Goal: Task Accomplishment & Management: Manage account settings

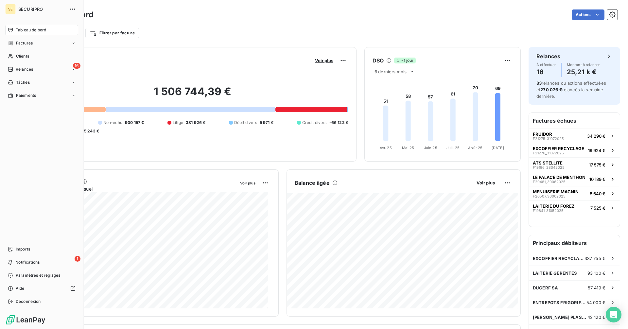
click at [13, 57] on icon at bounding box center [11, 56] width 6 height 5
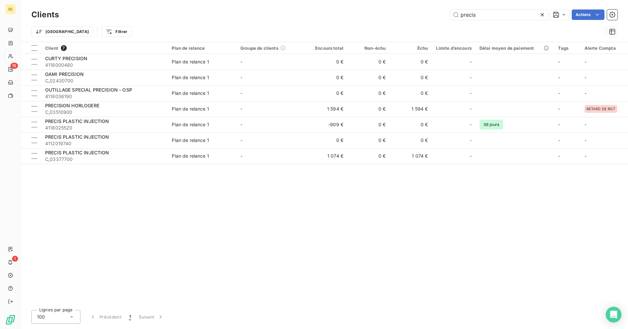
drag, startPoint x: 483, startPoint y: 16, endPoint x: 425, endPoint y: 1, distance: 60.0
click at [425, 1] on div "Clients precis Actions Trier Filtrer" at bounding box center [324, 21] width 607 height 42
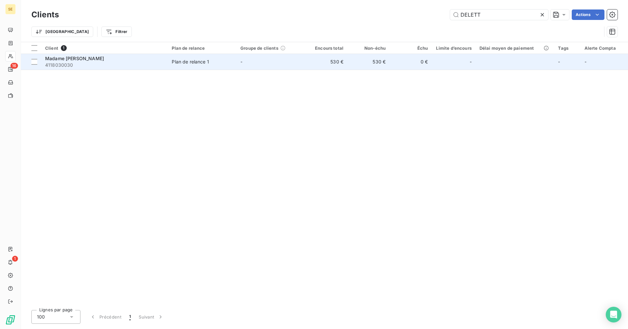
type input "DELETT"
click at [337, 64] on td "530 €" at bounding box center [326, 62] width 42 height 16
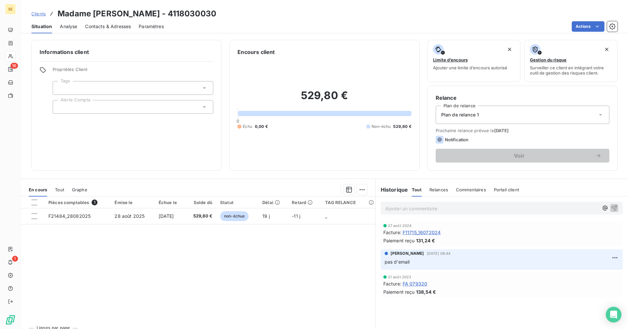
click at [42, 12] on span "Clients" at bounding box center [38, 13] width 14 height 5
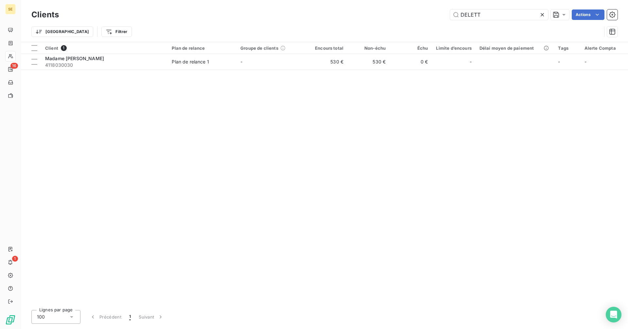
drag, startPoint x: 495, startPoint y: 15, endPoint x: 428, endPoint y: 13, distance: 66.8
click at [428, 13] on div "DELETT Actions" at bounding box center [342, 14] width 551 height 10
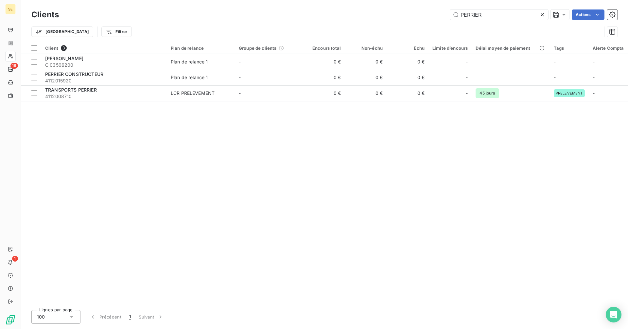
type input "PERRIER"
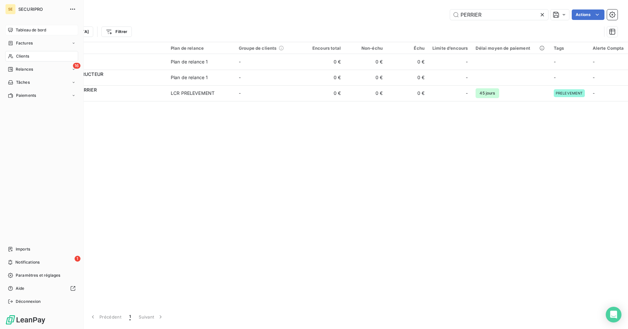
click at [20, 28] on span "Tableau de bord" at bounding box center [31, 30] width 30 height 6
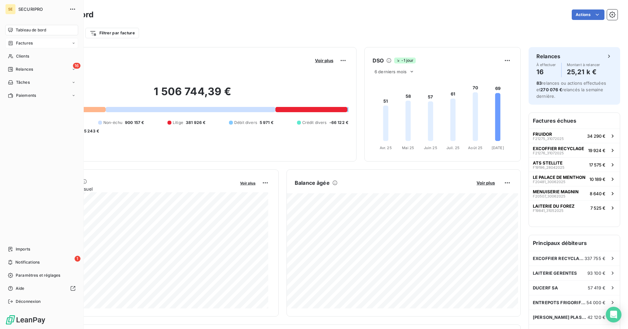
click at [16, 43] on span "Factures" at bounding box center [24, 43] width 17 height 6
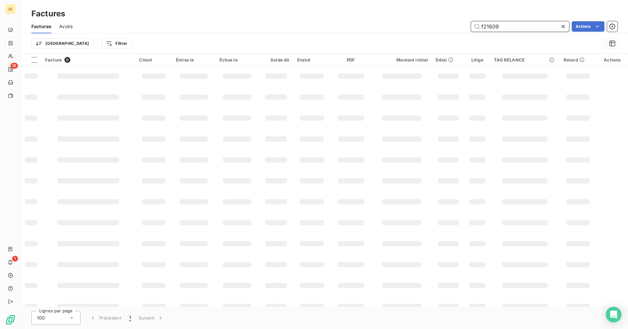
click at [507, 29] on input "f21609" at bounding box center [520, 26] width 98 height 10
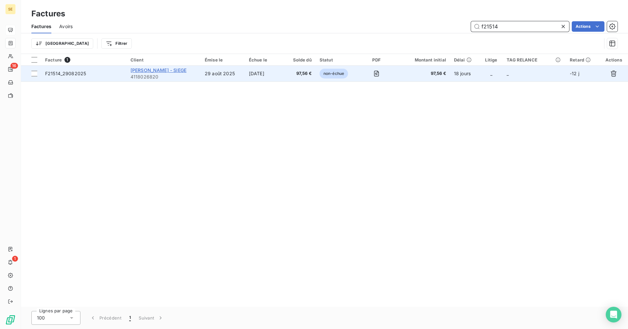
type input "f21514"
click at [159, 70] on span "[PERSON_NAME] - SIEGE" at bounding box center [159, 70] width 56 height 6
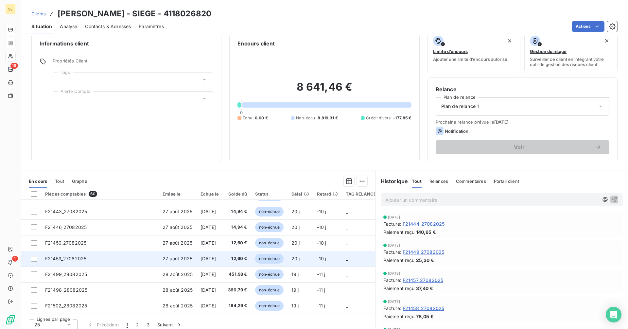
scroll to position [13, 0]
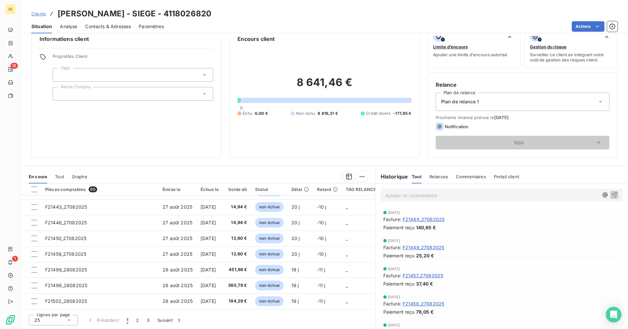
click at [70, 322] on icon at bounding box center [69, 320] width 7 height 7
click at [43, 297] on span "50" at bounding box center [45, 296] width 6 height 7
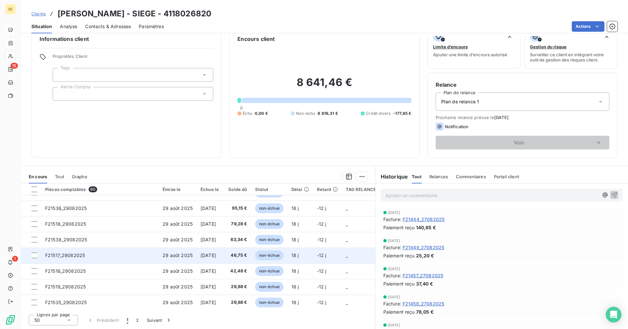
scroll to position [543, 0]
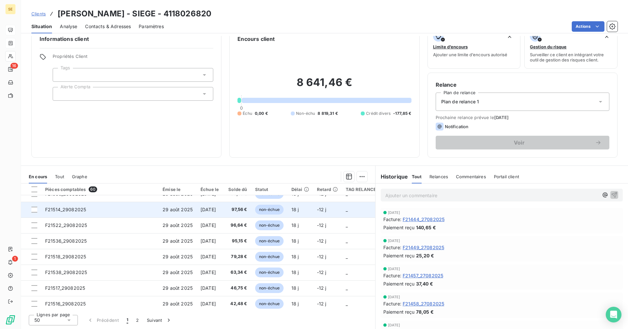
click at [85, 205] on td "F21514_29082025" at bounding box center [99, 210] width 117 height 16
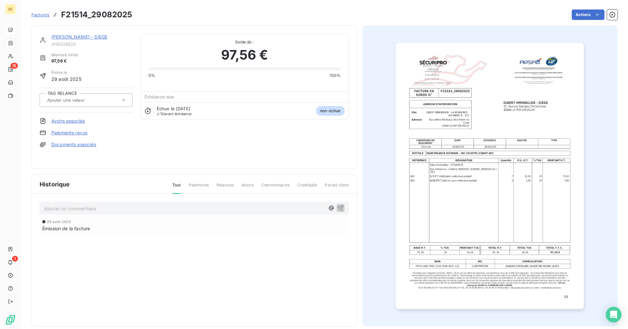
click at [82, 100] on input "text" at bounding box center [79, 100] width 66 height 6
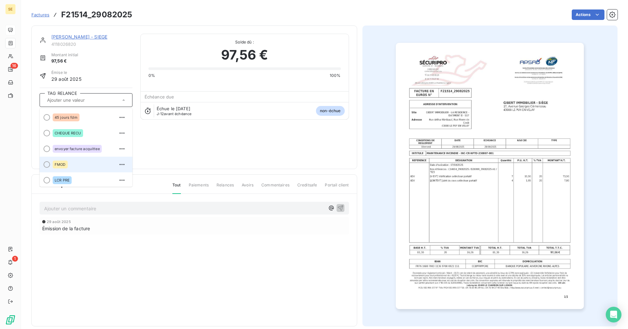
click at [70, 166] on div "FMOD" at bounding box center [90, 164] width 75 height 10
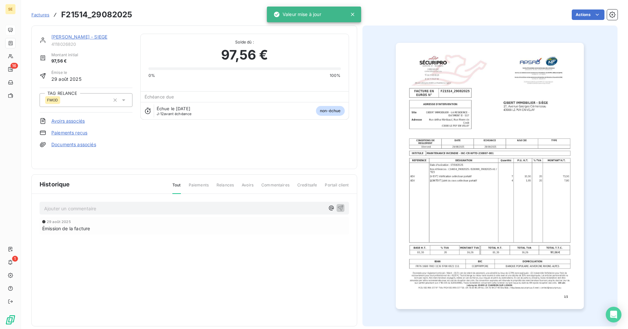
click at [83, 208] on p "Ajouter un commentaire ﻿" at bounding box center [184, 208] width 281 height 8
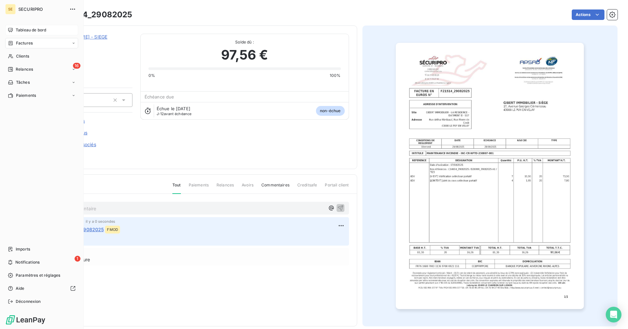
click at [13, 27] on div "Tableau de bord" at bounding box center [41, 30] width 73 height 10
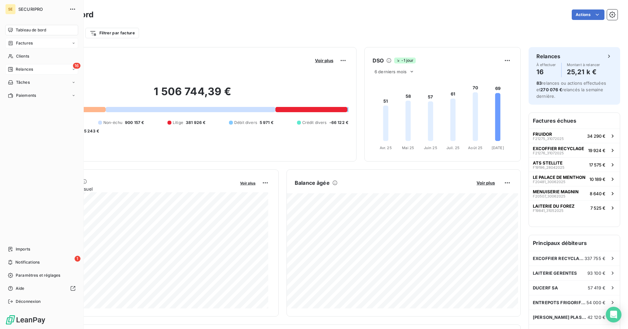
click at [16, 67] on span "Relances" at bounding box center [24, 69] width 17 height 6
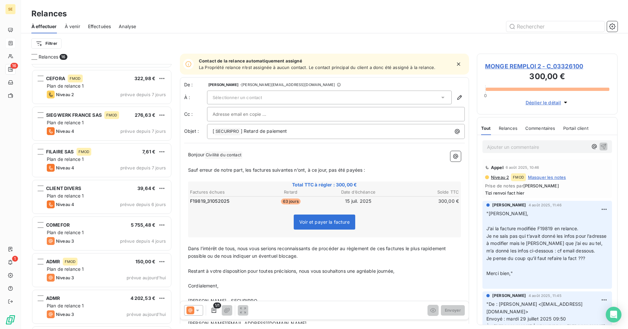
scroll to position [322, 0]
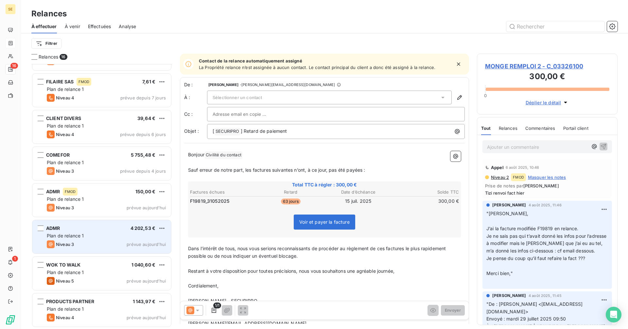
click at [103, 241] on div "Niveau 3 prévue aujourd’hui" at bounding box center [106, 244] width 119 height 8
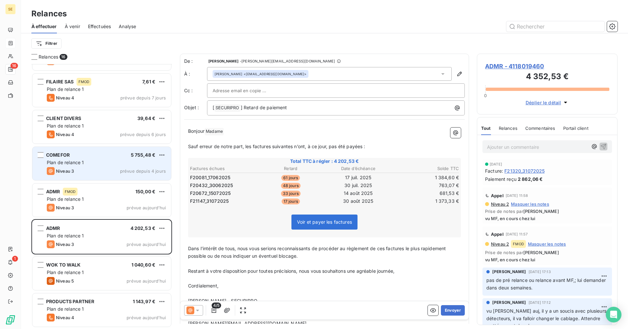
click at [73, 172] on span "Niveau 3" at bounding box center [65, 170] width 18 height 5
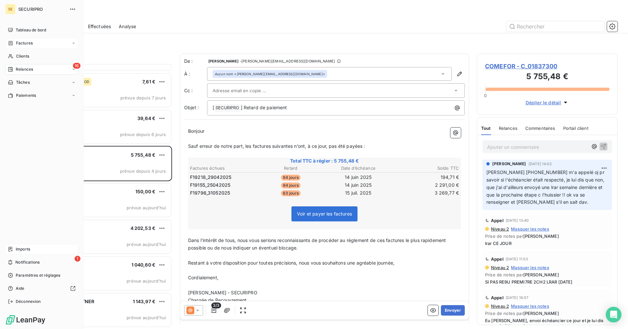
click at [28, 247] on span "Imports" at bounding box center [23, 249] width 14 height 6
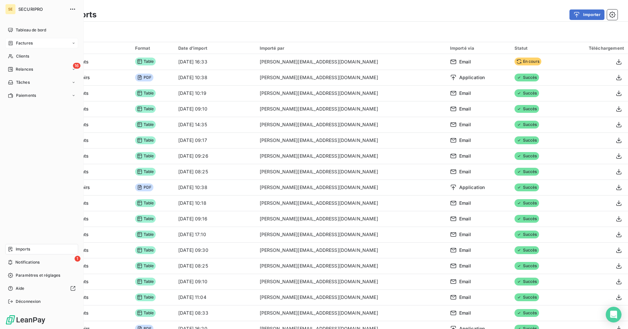
click at [17, 29] on span "Tableau de bord" at bounding box center [31, 30] width 30 height 6
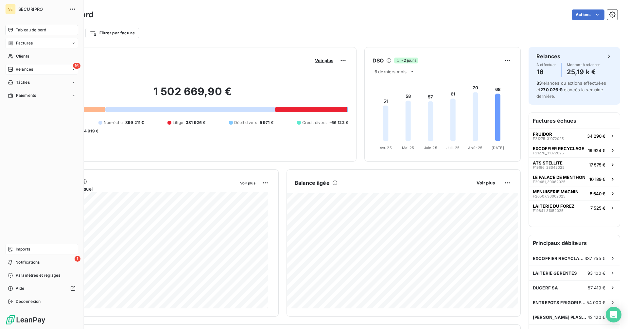
click at [18, 68] on span "Relances" at bounding box center [24, 69] width 17 height 6
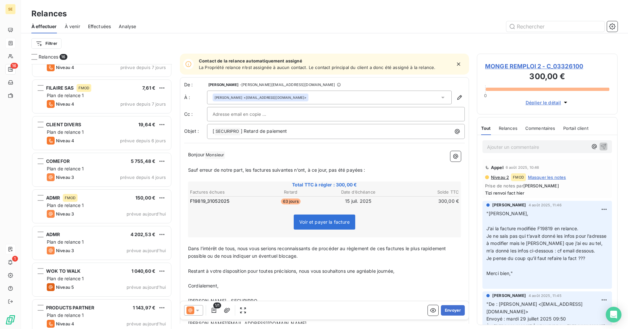
scroll to position [322, 0]
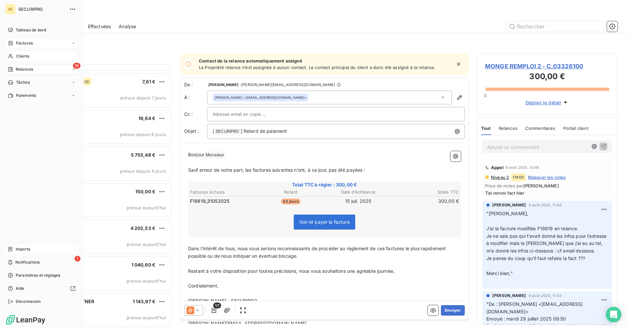
click at [31, 56] on div "Clients" at bounding box center [41, 56] width 73 height 10
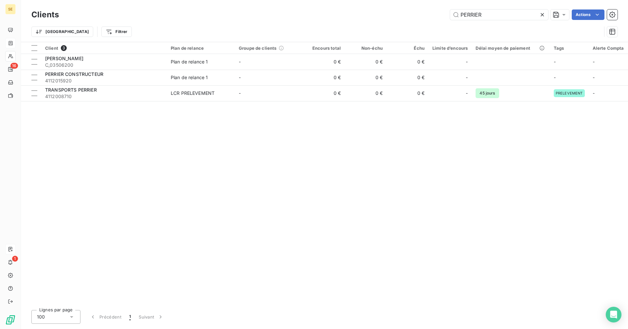
drag, startPoint x: 495, startPoint y: 16, endPoint x: 409, endPoint y: 15, distance: 86.4
click at [409, 15] on div "PERRIER Actions" at bounding box center [342, 14] width 551 height 10
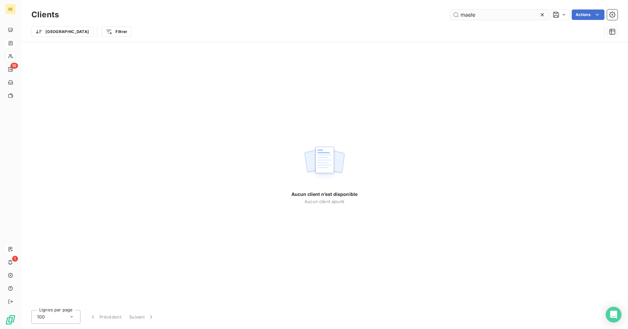
click at [470, 15] on input "maele" at bounding box center [499, 14] width 98 height 10
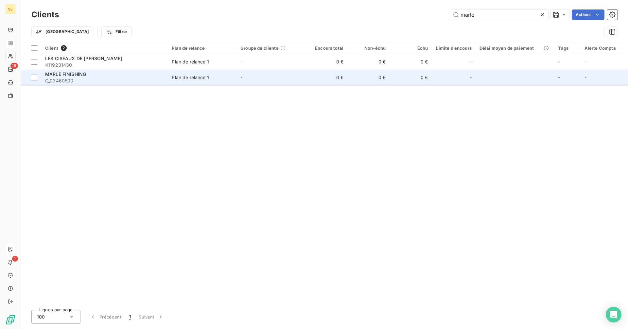
type input "marle"
click at [87, 76] on div "MARLE FINISHING" at bounding box center [104, 74] width 119 height 7
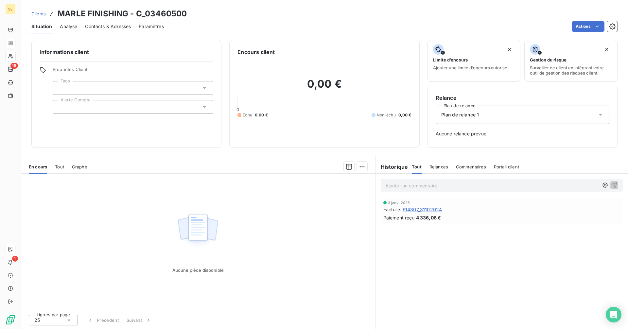
click at [415, 209] on span "F14307_31102024" at bounding box center [422, 209] width 39 height 7
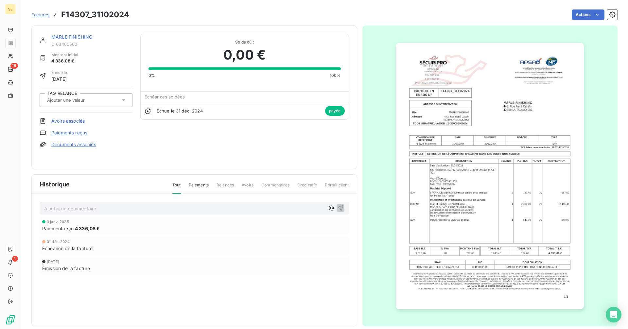
click at [43, 15] on span "Factures" at bounding box center [40, 14] width 18 height 5
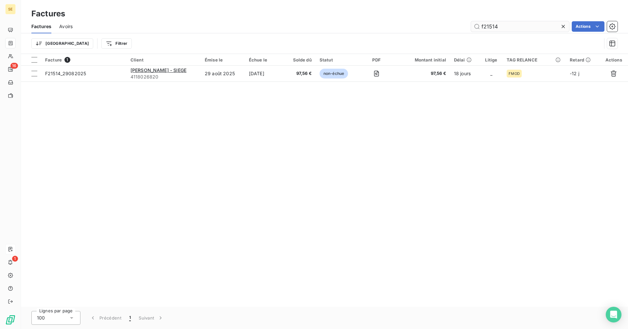
drag, startPoint x: 507, startPoint y: 26, endPoint x: 488, endPoint y: 28, distance: 19.1
click at [488, 28] on input "f21514" at bounding box center [520, 26] width 98 height 10
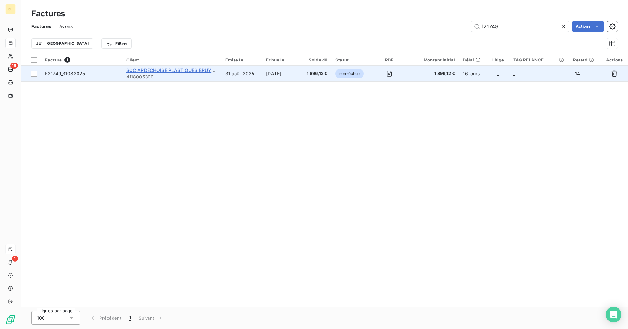
type input "f21749"
click at [175, 72] on span "SOC ARDECHOISE PLASTIQUES BRUYERES" at bounding box center [174, 70] width 96 height 6
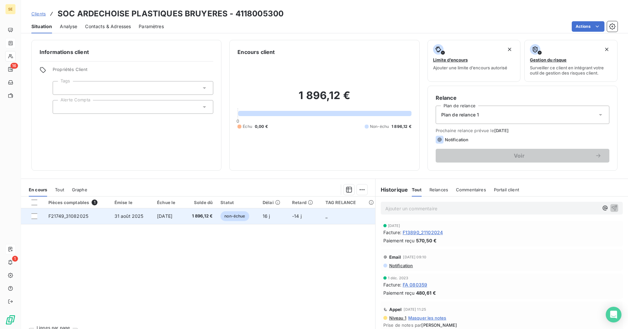
click at [159, 220] on td "[DATE]" at bounding box center [168, 216] width 30 height 16
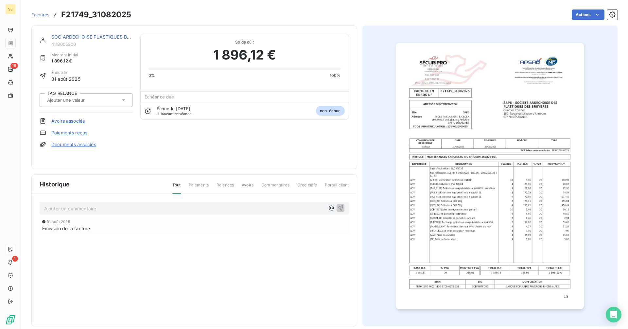
click at [85, 36] on link "SOC ARDECHOISE PLASTIQUES BRUYERES" at bounding box center [99, 37] width 96 height 6
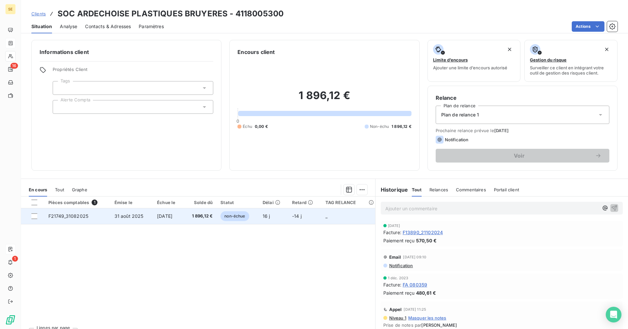
click at [76, 217] on span "F21749_31082025" at bounding box center [68, 216] width 40 height 6
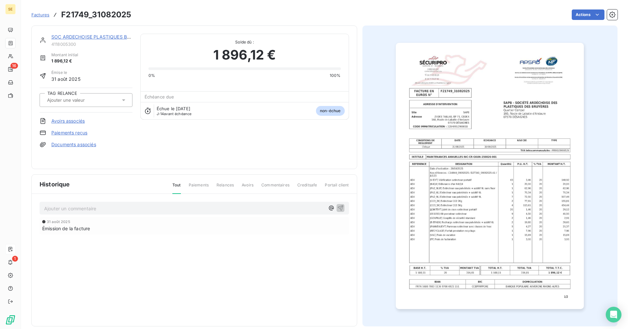
click at [484, 190] on img "button" at bounding box center [490, 176] width 188 height 266
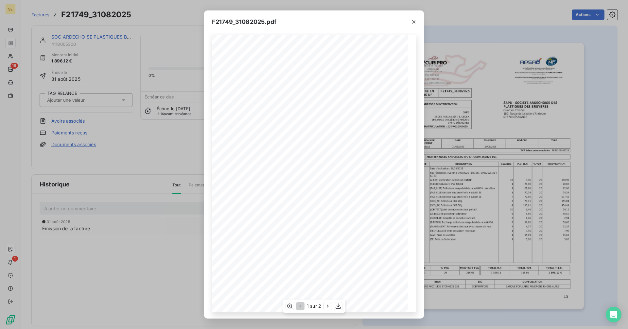
scroll to position [8, 0]
click at [414, 19] on icon "button" at bounding box center [413, 22] width 7 height 7
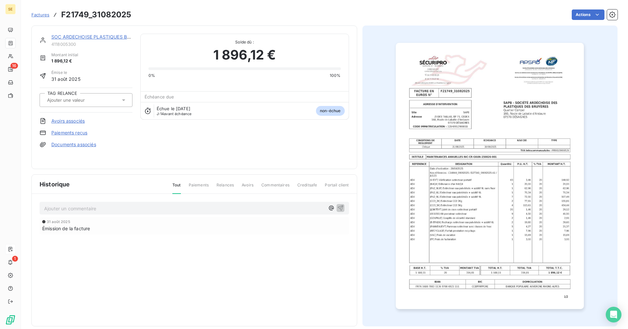
click at [105, 38] on link "SOC ARDECHOISE PLASTIQUES BRUYERES" at bounding box center [99, 37] width 96 height 6
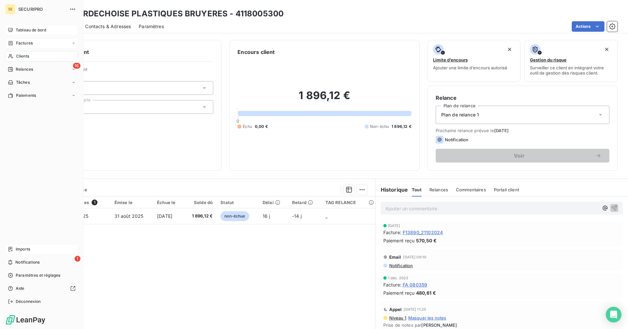
click at [20, 27] on span "Tableau de bord" at bounding box center [31, 30] width 30 height 6
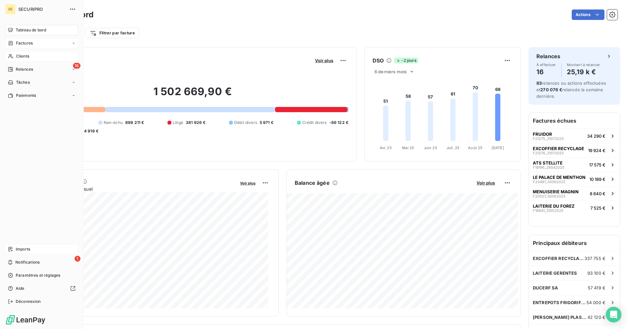
click at [16, 56] on span "Clients" at bounding box center [22, 56] width 13 height 6
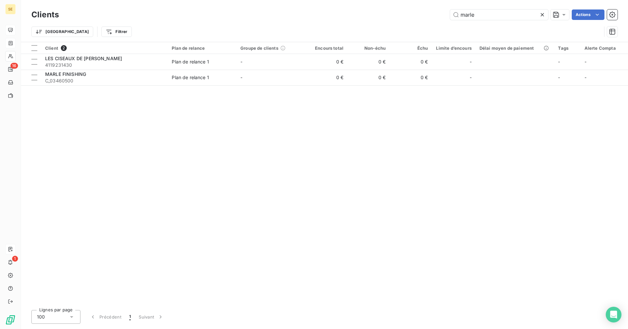
drag, startPoint x: 479, startPoint y: 15, endPoint x: 390, endPoint y: 13, distance: 88.7
click at [390, 13] on div "marle Actions" at bounding box center [342, 14] width 551 height 10
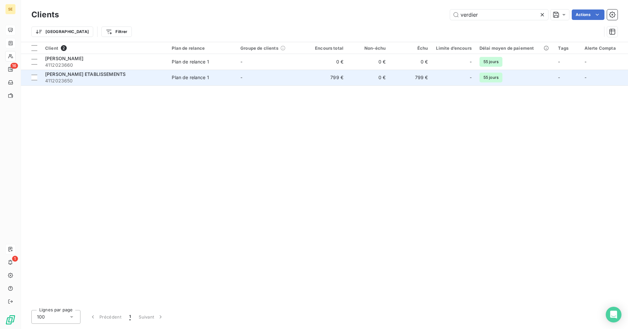
type input "verdier"
click at [402, 77] on td "799 €" at bounding box center [411, 78] width 42 height 16
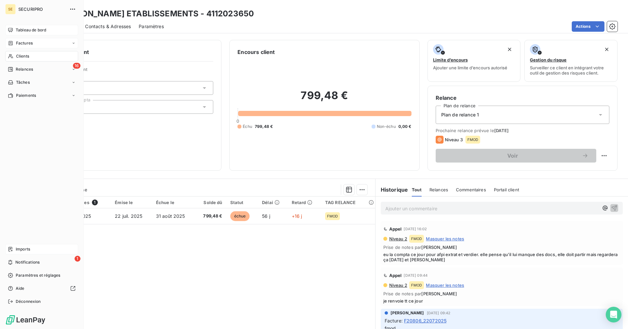
drag, startPoint x: 18, startPoint y: 43, endPoint x: 22, endPoint y: 43, distance: 4.3
click at [18, 43] on span "Factures" at bounding box center [24, 43] width 17 height 6
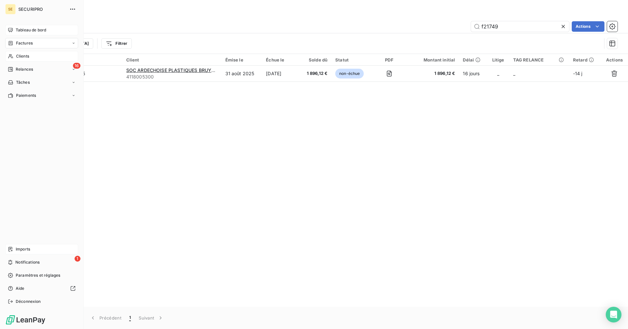
click at [21, 56] on span "Clients" at bounding box center [22, 56] width 13 height 6
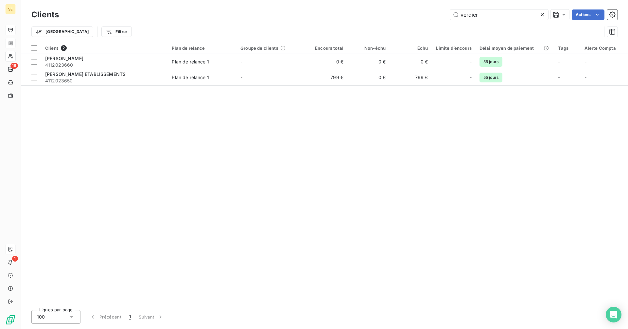
drag, startPoint x: 486, startPoint y: 15, endPoint x: 427, endPoint y: 16, distance: 59.2
click at [427, 16] on div "verdier Actions" at bounding box center [342, 14] width 551 height 10
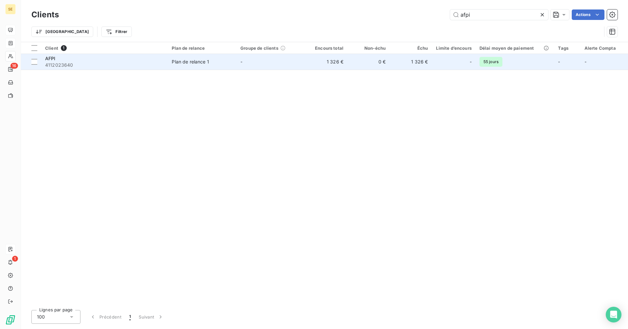
type input "afpi"
click at [355, 66] on td "0 €" at bounding box center [368, 62] width 42 height 16
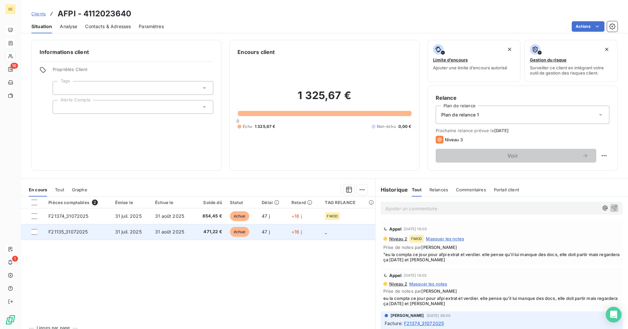
click at [216, 231] on span "471,22 €" at bounding box center [210, 232] width 24 height 7
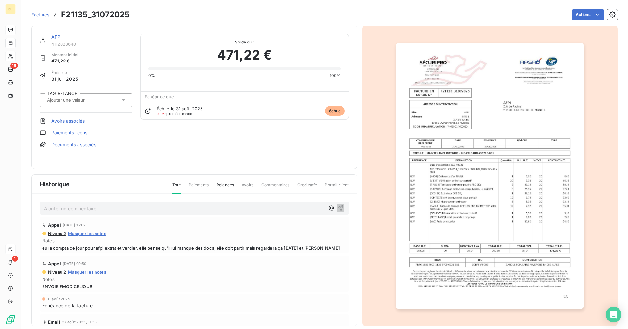
click at [504, 144] on img "button" at bounding box center [490, 176] width 188 height 266
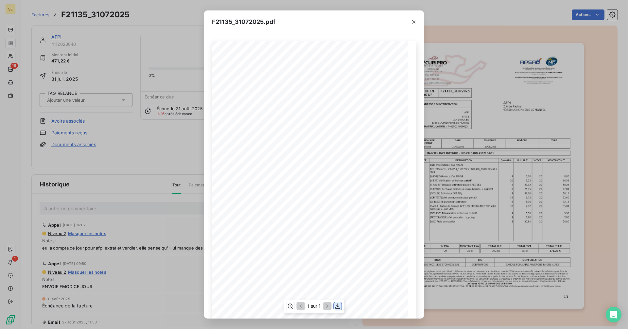
click at [338, 305] on icon "button" at bounding box center [337, 306] width 5 height 6
drag, startPoint x: 413, startPoint y: 22, endPoint x: 220, endPoint y: 24, distance: 192.3
click at [413, 22] on icon "button" at bounding box center [413, 22] width 7 height 7
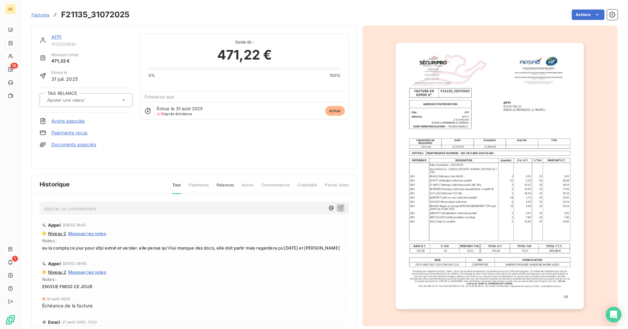
click at [57, 36] on link "AFPI" at bounding box center [56, 37] width 10 height 6
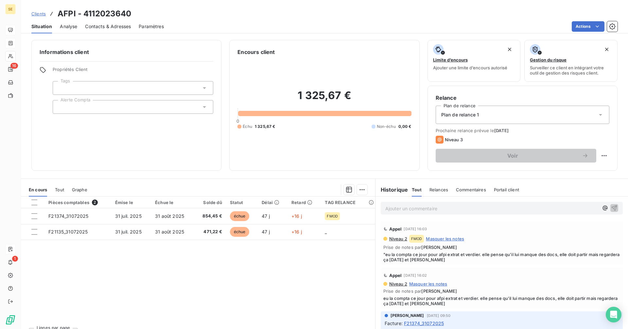
click at [396, 209] on p "Ajouter un commentaire ﻿" at bounding box center [491, 208] width 213 height 8
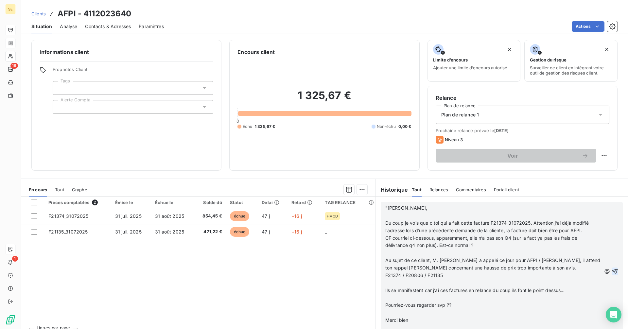
click at [612, 270] on icon "button" at bounding box center [615, 272] width 6 height 6
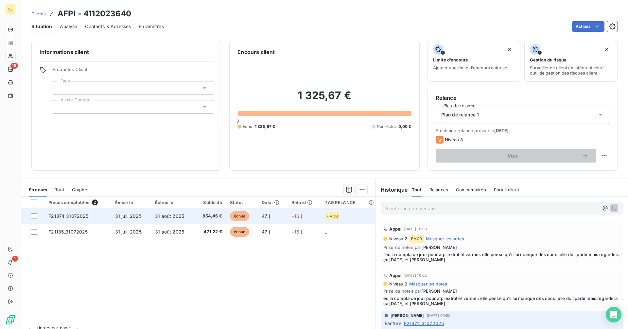
click at [195, 217] on td "854,45 €" at bounding box center [210, 216] width 32 height 16
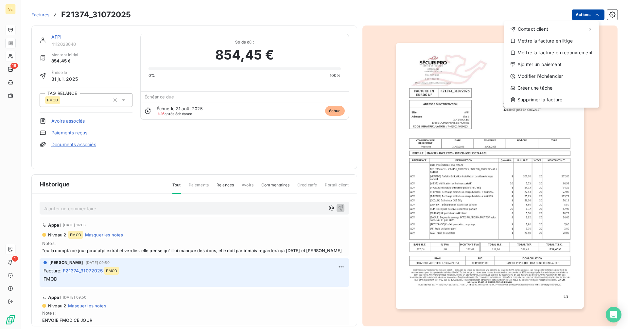
click at [578, 16] on html "SE 16 1 Factures F21374_31072025 Actions Contact client Mettre la facture en li…" at bounding box center [314, 164] width 628 height 329
click at [545, 43] on div "Mettre la facture en litige" at bounding box center [551, 41] width 90 height 10
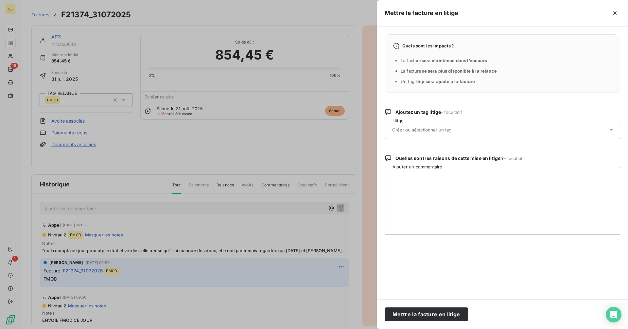
click at [443, 131] on input "text" at bounding box center [439, 130] width 95 height 6
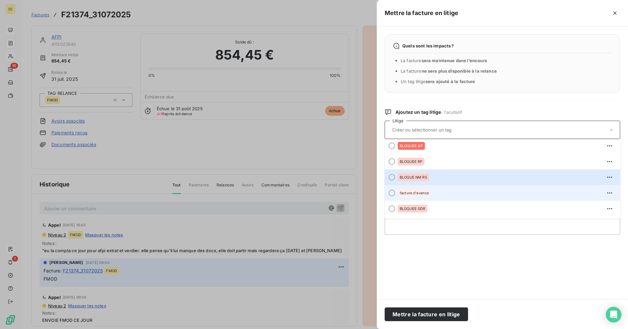
scroll to position [98, 0]
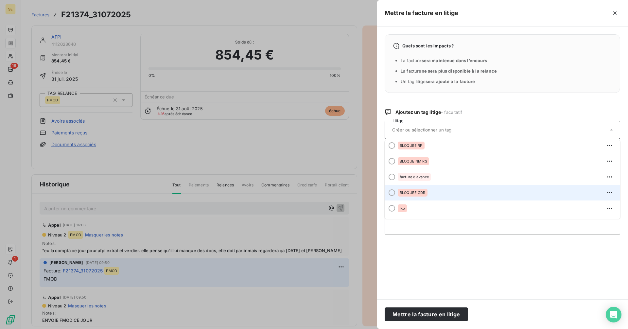
click at [425, 194] on span "BLOQUEE GDR" at bounding box center [413, 193] width 26 height 4
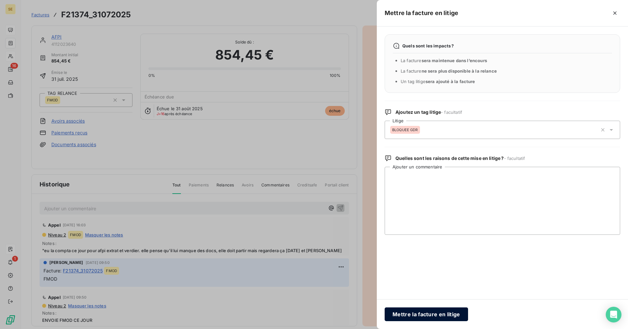
click at [421, 313] on button "Mettre la facture en litige" at bounding box center [426, 314] width 83 height 14
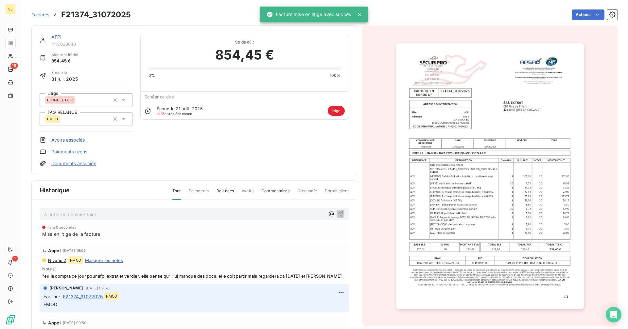
click at [55, 34] on link "AFPI" at bounding box center [56, 37] width 10 height 6
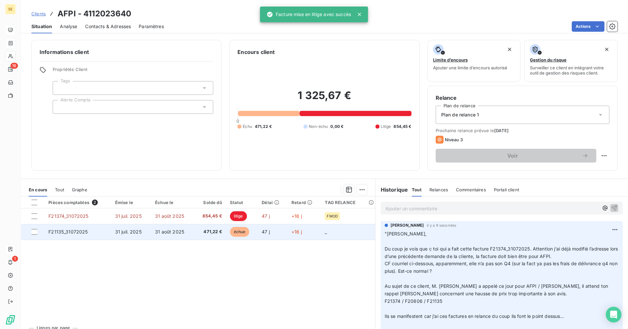
click at [181, 233] on span "31 août 2025" at bounding box center [169, 232] width 29 height 6
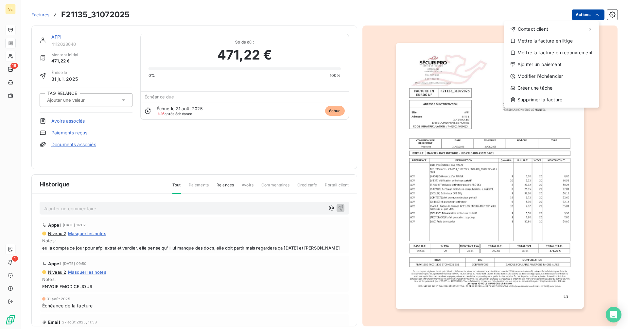
click at [579, 15] on html "SE 16 1 Factures F21135_31072025 Actions Contact client Mettre la facture en li…" at bounding box center [314, 164] width 628 height 329
click at [550, 41] on div "Mettre la facture en litige" at bounding box center [551, 41] width 90 height 10
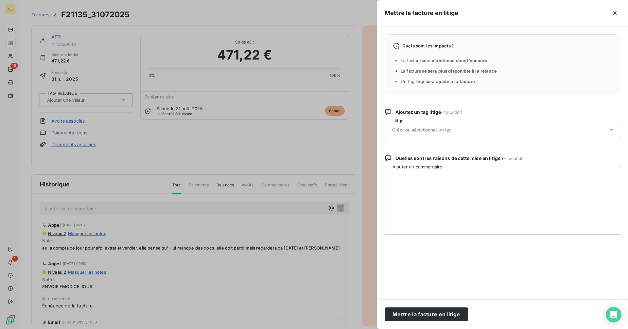
click at [441, 133] on input "text" at bounding box center [439, 130] width 95 height 6
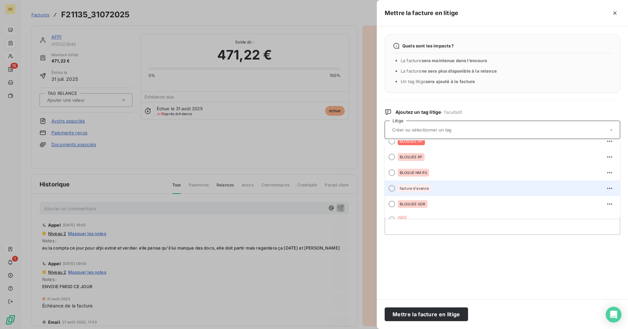
scroll to position [98, 0]
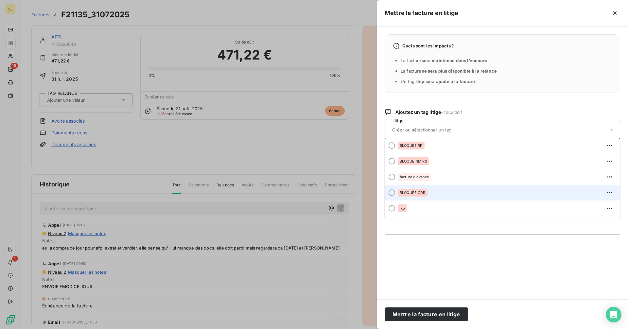
click at [416, 193] on span "BLOQUEE GDR" at bounding box center [413, 193] width 26 height 4
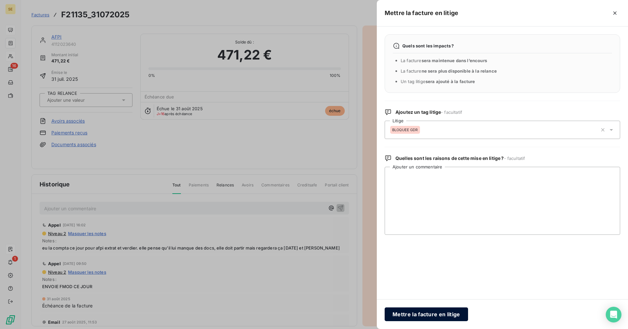
click at [432, 318] on button "Mettre la facture en litige" at bounding box center [426, 314] width 83 height 14
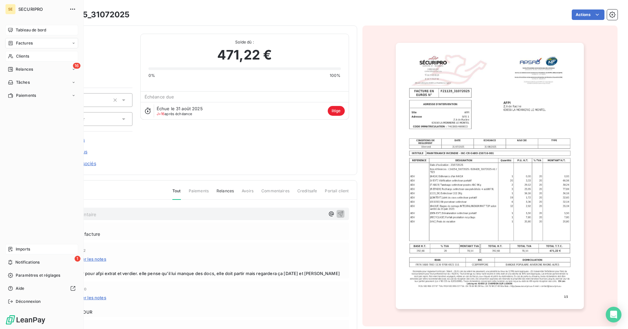
click at [18, 57] on span "Clients" at bounding box center [22, 56] width 13 height 6
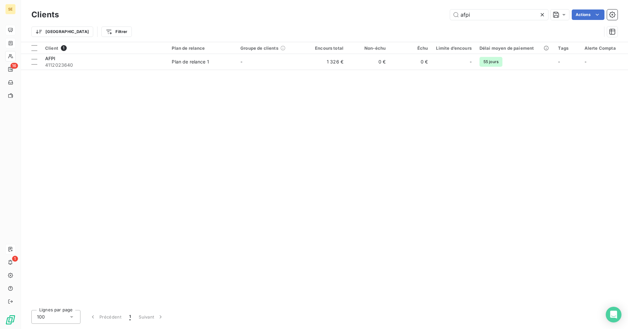
drag, startPoint x: 501, startPoint y: 13, endPoint x: 410, endPoint y: 18, distance: 91.0
click at [410, 18] on div "afpi Actions" at bounding box center [342, 14] width 551 height 10
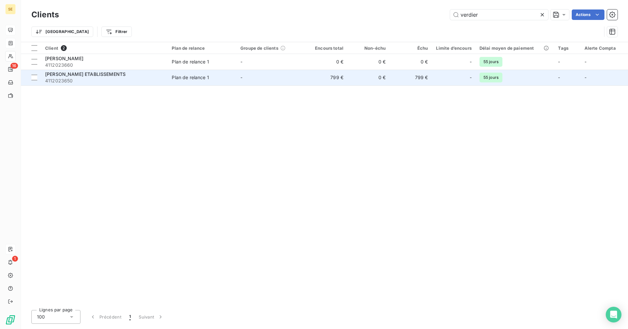
type input "verdier"
click at [372, 77] on td "0 €" at bounding box center [368, 78] width 42 height 16
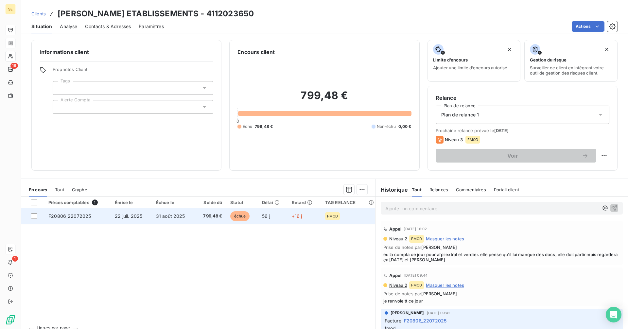
click at [230, 218] on span "échue" at bounding box center [240, 216] width 20 height 10
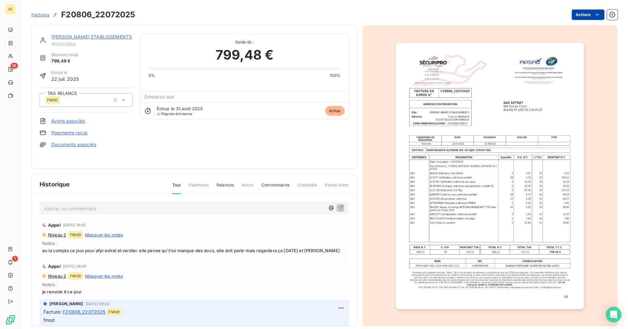
click at [584, 14] on html "SE 16 1 Factures F20806_22072025 Actions [PERSON_NAME] 4112023650 Montant initi…" at bounding box center [314, 164] width 628 height 329
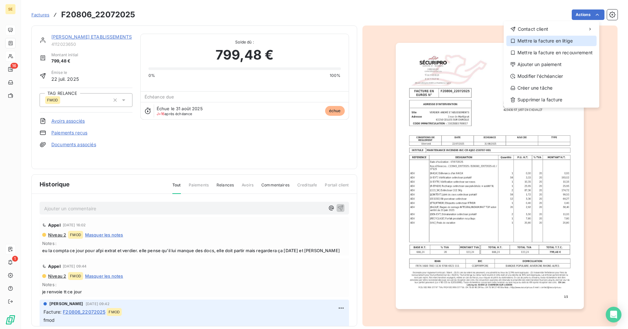
click at [549, 45] on div "Mettre la facture en litige" at bounding box center [551, 41] width 90 height 10
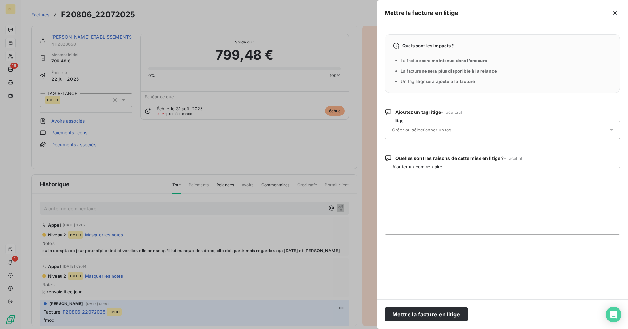
click at [461, 132] on input "text" at bounding box center [439, 130] width 95 height 6
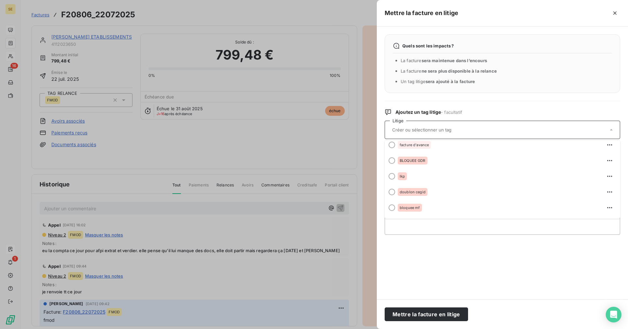
scroll to position [131, 0]
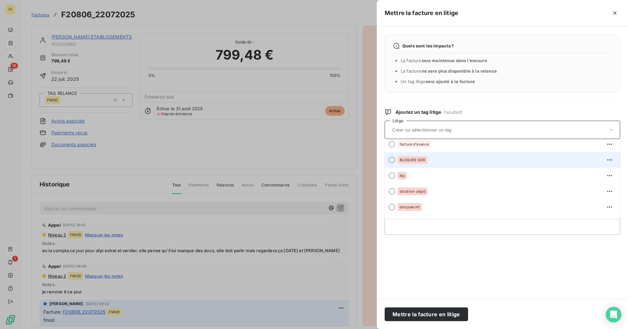
click at [421, 154] on li "BLOQUEE GDR" at bounding box center [503, 160] width 236 height 16
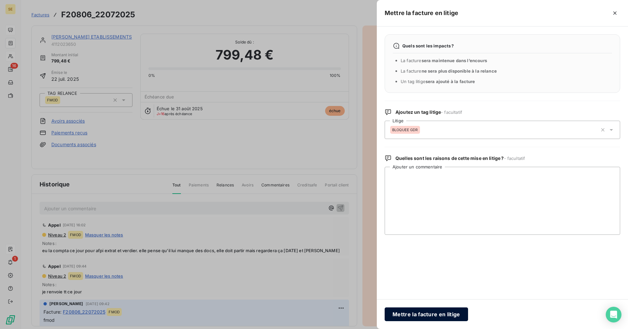
click at [444, 310] on button "Mettre la facture en litige" at bounding box center [426, 314] width 83 height 14
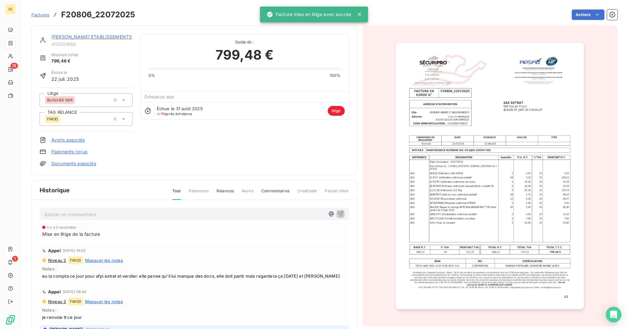
click at [78, 33] on div "[PERSON_NAME] ETABLISSEMENTS 4112023650 Montant initial 799,48 € Émise le [DATE…" at bounding box center [194, 100] width 326 height 149
click at [78, 34] on link "[PERSON_NAME] ETABLISSEMENTS" at bounding box center [91, 37] width 80 height 6
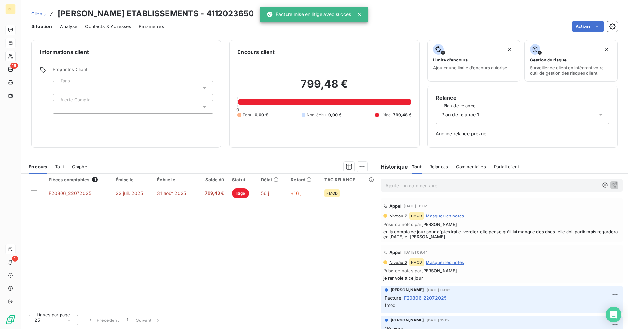
click at [410, 182] on p "Ajouter un commentaire ﻿" at bounding box center [491, 186] width 213 height 8
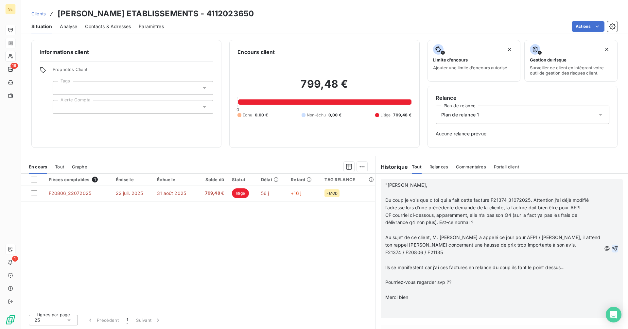
click at [612, 249] on icon "button" at bounding box center [615, 248] width 7 height 7
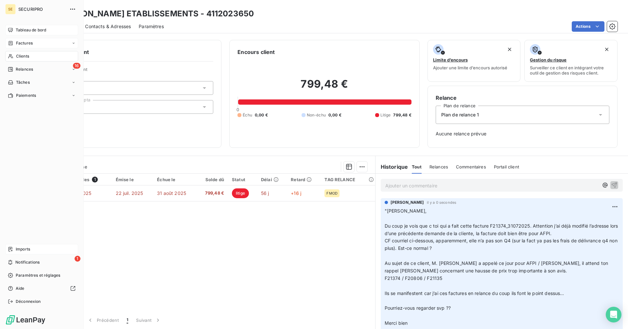
click at [20, 30] on span "Tableau de bord" at bounding box center [31, 30] width 30 height 6
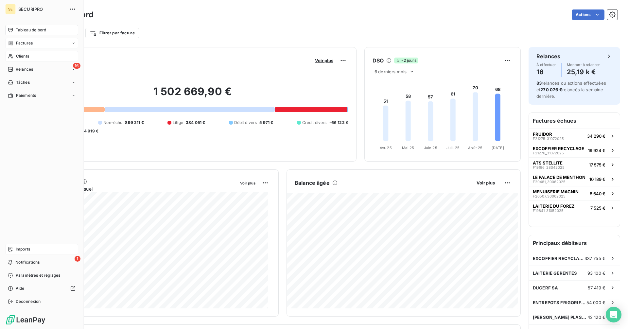
click at [18, 45] on span "Factures" at bounding box center [24, 43] width 17 height 6
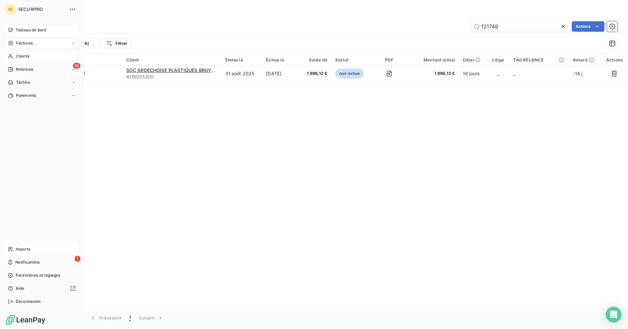
click at [17, 29] on span "Tableau de bord" at bounding box center [31, 30] width 30 height 6
